Goal: Find specific page/section: Find specific page/section

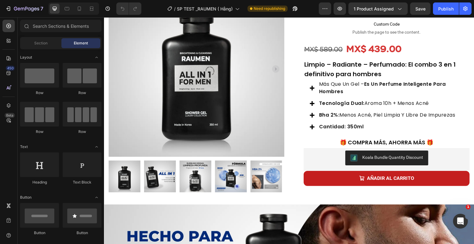
scroll to position [93, 0]
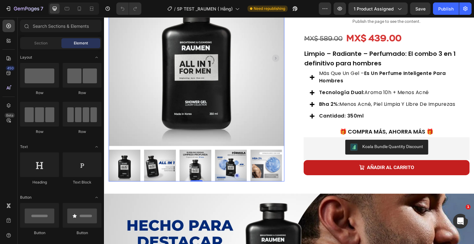
click at [163, 166] on img at bounding box center [160, 166] width 32 height 32
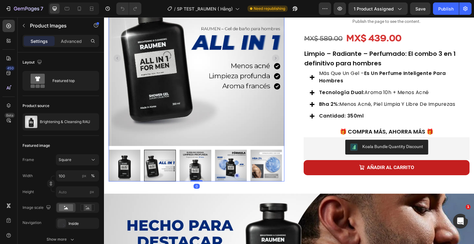
scroll to position [62, 0]
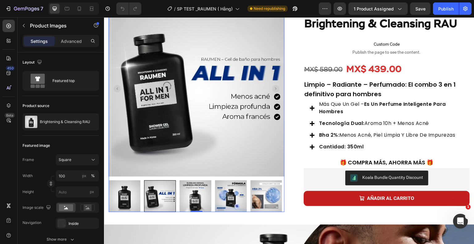
click at [194, 194] on img at bounding box center [196, 197] width 32 height 32
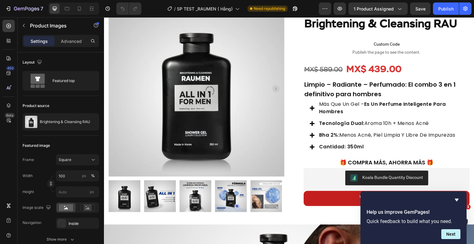
click at [196, 194] on img at bounding box center [196, 197] width 32 height 32
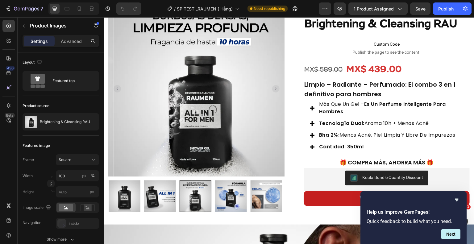
click at [150, 199] on img at bounding box center [160, 197] width 32 height 32
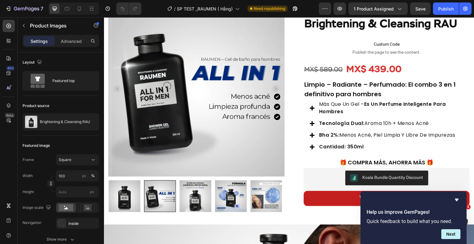
click at [230, 197] on img at bounding box center [231, 197] width 32 height 32
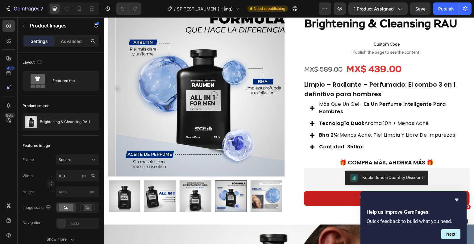
click at [263, 195] on img at bounding box center [267, 197] width 32 height 32
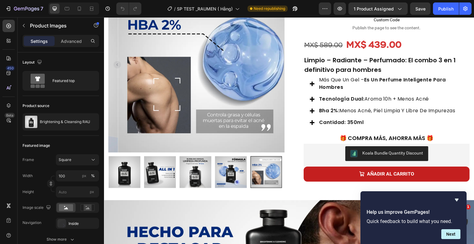
scroll to position [93, 0]
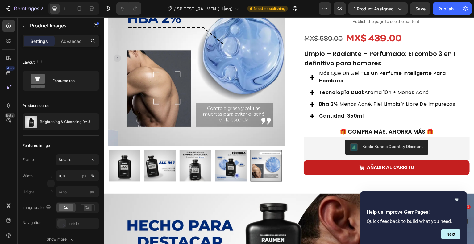
click at [130, 157] on img at bounding box center [125, 166] width 32 height 32
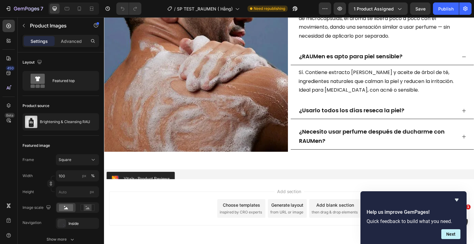
scroll to position [1622, 0]
